Goal: Transaction & Acquisition: Download file/media

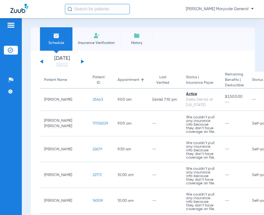
click at [82, 61] on button at bounding box center [82, 61] width 3 height 4
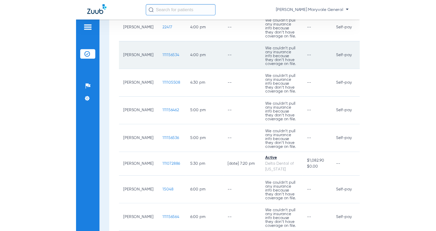
scroll to position [589, 0]
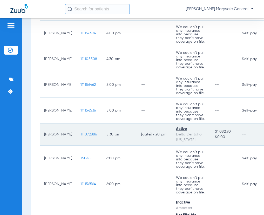
click at [81, 133] on span "111072886" at bounding box center [89, 134] width 16 height 4
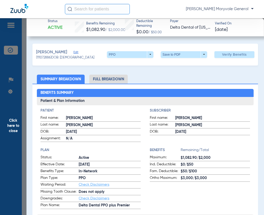
click at [113, 78] on li "Full Breakdown" at bounding box center [108, 79] width 38 height 9
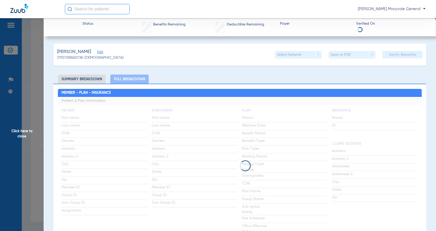
scroll to position [335, 0]
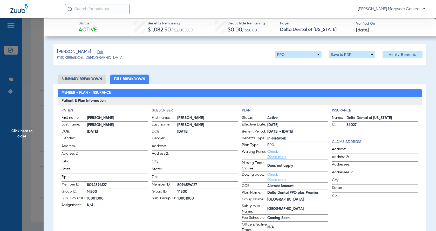
click at [90, 118] on span "[PERSON_NAME]" at bounding box center [117, 117] width 61 height 5
copy span "[PERSON_NAME]"
drag, startPoint x: 179, startPoint y: 112, endPoint x: 307, endPoint y: 69, distance: 135.3
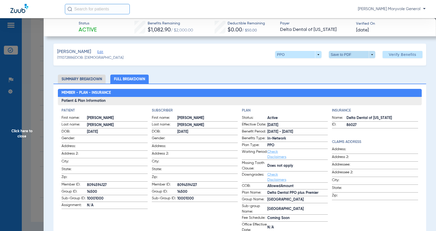
click at [264, 53] on span at bounding box center [352, 54] width 46 height 7
click at [264, 67] on button "insert_drive_file Save to PDF" at bounding box center [345, 65] width 39 height 10
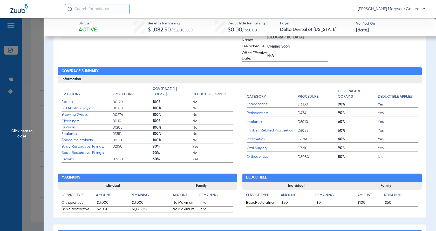
scroll to position [242, 0]
